Goal: Task Accomplishment & Management: Use online tool/utility

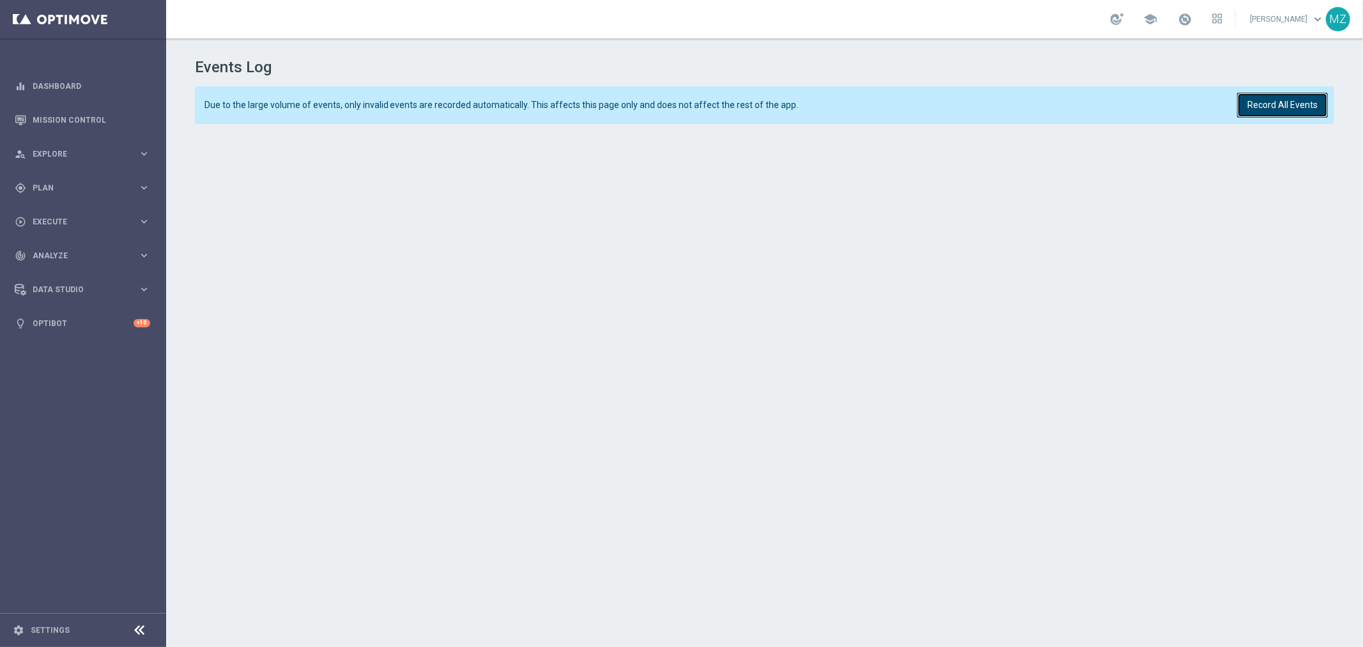
click at [1270, 100] on button "Record All Events" at bounding box center [1282, 105] width 91 height 25
